Goal: Transaction & Acquisition: Purchase product/service

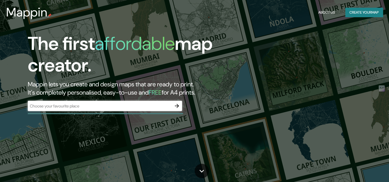
click at [110, 110] on div "​" at bounding box center [105, 106] width 154 height 10
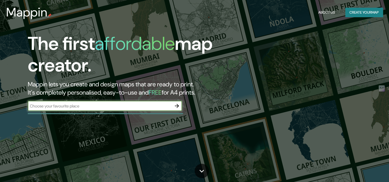
click at [109, 109] on input "text" at bounding box center [100, 106] width 144 height 6
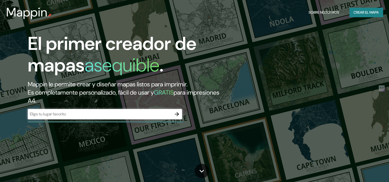
click at [139, 119] on div "​" at bounding box center [105, 114] width 154 height 10
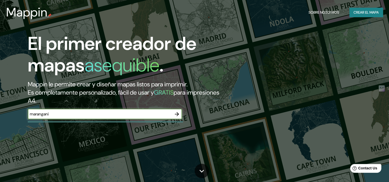
type input "marangani"
click at [177, 113] on icon "button" at bounding box center [177, 114] width 4 height 4
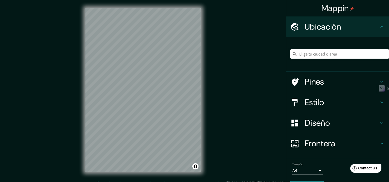
click at [330, 120] on h4 "Diseño" at bounding box center [342, 123] width 74 height 10
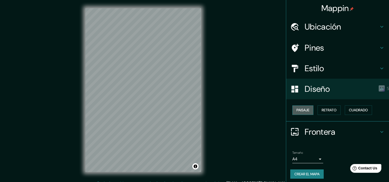
click at [305, 112] on font "Paisaje" at bounding box center [302, 110] width 13 height 6
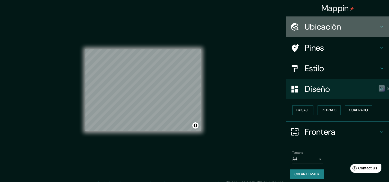
click at [322, 26] on h4 "Ubicación" at bounding box center [342, 27] width 74 height 10
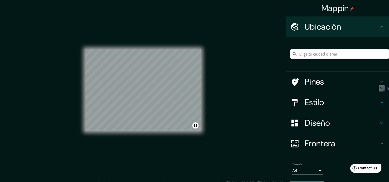
click at [318, 53] on input "Elige tu ciudad o área" at bounding box center [339, 53] width 99 height 9
click at [202, 64] on div "© Mapbox © OpenStreetMap Improve this map" at bounding box center [143, 90] width 132 height 180
click at [319, 55] on input "[GEOGRAPHIC_DATA], [GEOGRAPHIC_DATA], [GEOGRAPHIC_DATA]" at bounding box center [339, 53] width 99 height 9
click at [210, 133] on div "Mappin Ubicación [GEOGRAPHIC_DATA], [GEOGRAPHIC_DATA], [GEOGRAPHIC_DATA] Pines …" at bounding box center [194, 94] width 389 height 188
click at [322, 122] on h4 "Diseño" at bounding box center [342, 123] width 74 height 10
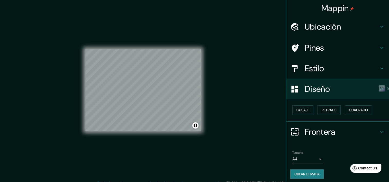
click at [325, 92] on h4 "Diseño" at bounding box center [342, 89] width 74 height 10
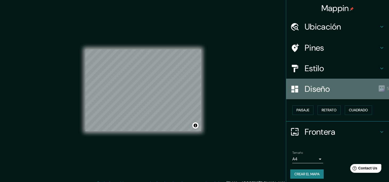
click at [324, 79] on div "Diseño" at bounding box center [337, 89] width 103 height 21
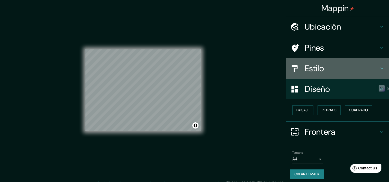
click at [324, 72] on h4 "Estilo" at bounding box center [342, 68] width 74 height 10
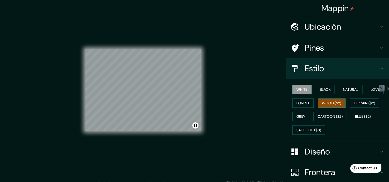
click at [325, 101] on font "Wood ($2)" at bounding box center [332, 103] width 20 height 6
click at [322, 88] on font "Black" at bounding box center [325, 89] width 11 height 6
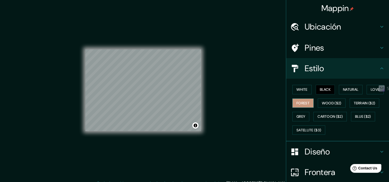
click at [308, 103] on button "Forest" at bounding box center [302, 103] width 21 height 10
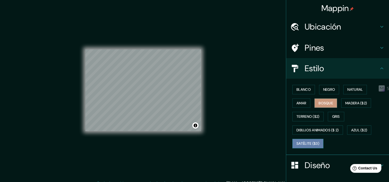
click at [310, 143] on font "Satélite ($3)" at bounding box center [307, 143] width 23 height 6
click at [327, 28] on h4 "Ubicación" at bounding box center [342, 27] width 74 height 10
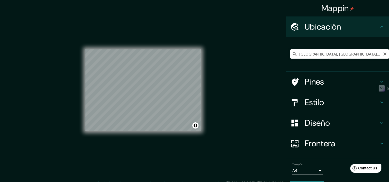
click at [329, 53] on input "[GEOGRAPHIC_DATA], [GEOGRAPHIC_DATA], [GEOGRAPHIC_DATA]" at bounding box center [339, 53] width 99 height 9
drag, startPoint x: 373, startPoint y: 56, endPoint x: 235, endPoint y: 71, distance: 138.8
click at [235, 71] on div "Mappin Ubicación [GEOGRAPHIC_DATA], [GEOGRAPHIC_DATA], [GEOGRAPHIC_DATA] Pines …" at bounding box center [194, 94] width 389 height 188
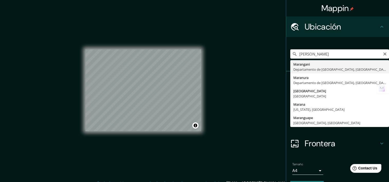
type input "[GEOGRAPHIC_DATA], [GEOGRAPHIC_DATA], [GEOGRAPHIC_DATA]"
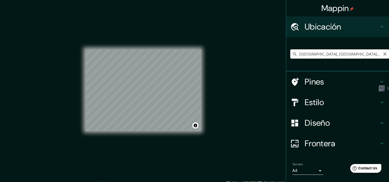
click at [333, 57] on input "[GEOGRAPHIC_DATA], [GEOGRAPHIC_DATA], [GEOGRAPHIC_DATA]" at bounding box center [339, 53] width 99 height 9
click at [378, 53] on input "[GEOGRAPHIC_DATA], [GEOGRAPHIC_DATA], [GEOGRAPHIC_DATA]" at bounding box center [339, 53] width 99 height 9
click at [383, 53] on icon "Claro" at bounding box center [385, 54] width 4 height 4
click at [350, 56] on input "Elige tu ciudad o área" at bounding box center [339, 53] width 99 height 9
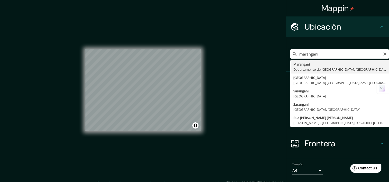
type input "[GEOGRAPHIC_DATA], [GEOGRAPHIC_DATA], [GEOGRAPHIC_DATA]"
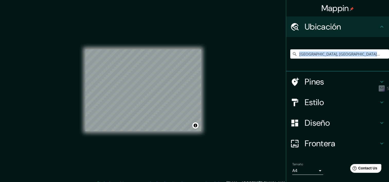
click at [322, 68] on div "[GEOGRAPHIC_DATA], [GEOGRAPHIC_DATA], [GEOGRAPHIC_DATA]" at bounding box center [337, 54] width 103 height 34
click at [324, 120] on h4 "Diseño" at bounding box center [342, 123] width 74 height 10
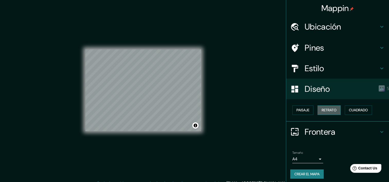
click at [328, 109] on font "Retrato" at bounding box center [329, 110] width 15 height 6
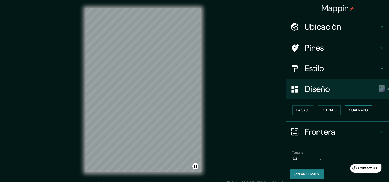
click at [355, 110] on font "Cuadrado" at bounding box center [358, 110] width 19 height 6
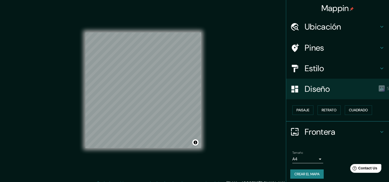
click at [317, 83] on div "Diseño" at bounding box center [337, 89] width 103 height 21
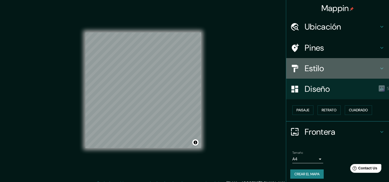
click at [316, 74] on div "Estilo" at bounding box center [337, 68] width 103 height 21
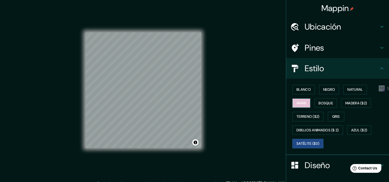
click at [302, 102] on font "Amar" at bounding box center [301, 103] width 10 height 6
